Goal: Obtain resource: Obtain resource

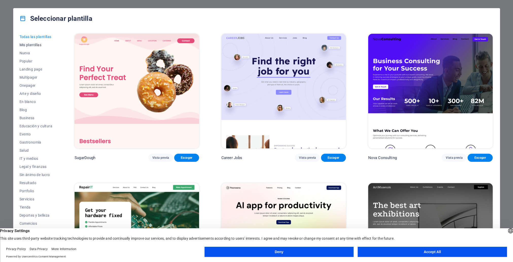
click at [32, 45] on span "Mis plantillas" at bounding box center [36, 45] width 33 height 4
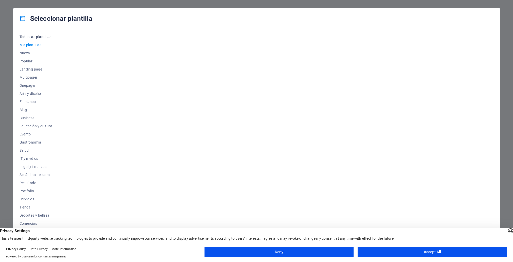
click at [34, 37] on span "Todas las plantillas" at bounding box center [36, 37] width 33 height 4
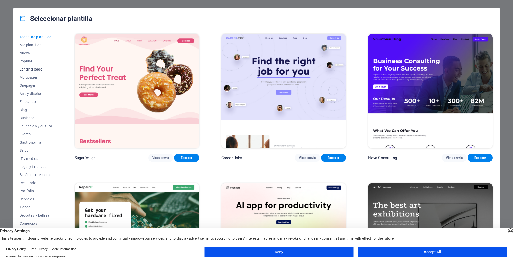
click at [37, 67] on span "Landing page" at bounding box center [36, 69] width 33 height 4
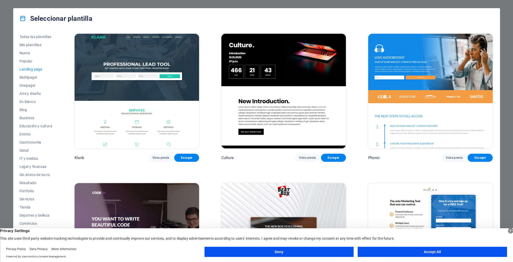
drag, startPoint x: 422, startPoint y: 257, endPoint x: 424, endPoint y: 250, distance: 7.1
click at [422, 257] on div "Deny Accept All" at bounding box center [355, 253] width 302 height 12
click at [424, 248] on button "Accept All" at bounding box center [432, 252] width 149 height 10
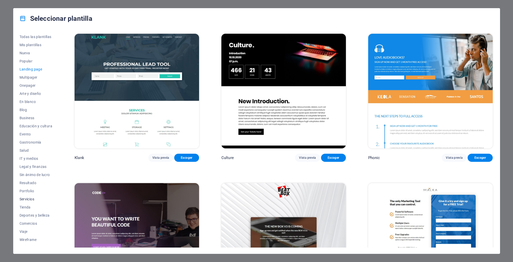
click at [29, 197] on span "Servicios" at bounding box center [36, 199] width 33 height 4
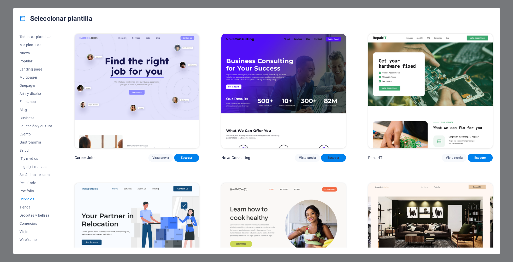
click at [322, 157] on button "Escoger" at bounding box center [333, 158] width 25 height 8
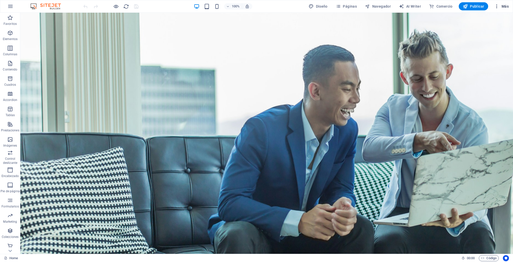
click at [507, 5] on span "Más" at bounding box center [501, 6] width 14 height 5
